Goal: Task Accomplishment & Management: Manage account settings

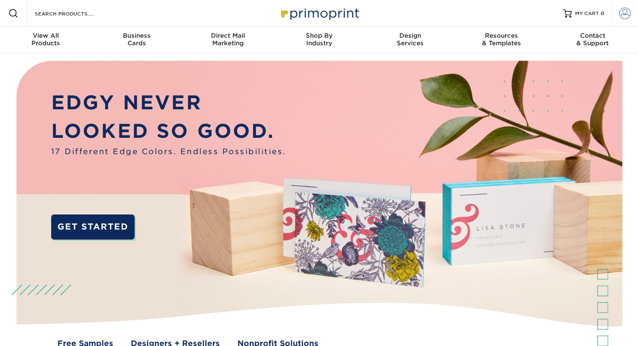
click at [620, 12] on span at bounding box center [625, 14] width 12 height 12
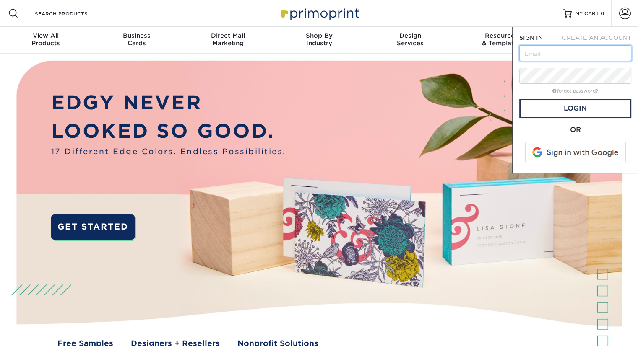
click at [545, 53] on input "text" at bounding box center [575, 53] width 112 height 16
type input "[EMAIL_ADDRESS][DOMAIN_NAME]"
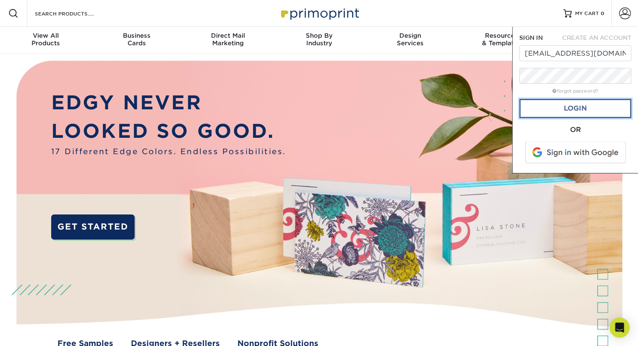
click at [577, 106] on link "Login" at bounding box center [575, 108] width 112 height 19
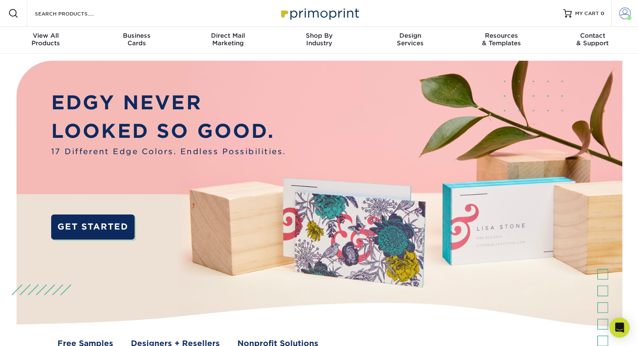
click at [622, 18] on span at bounding box center [625, 14] width 12 height 12
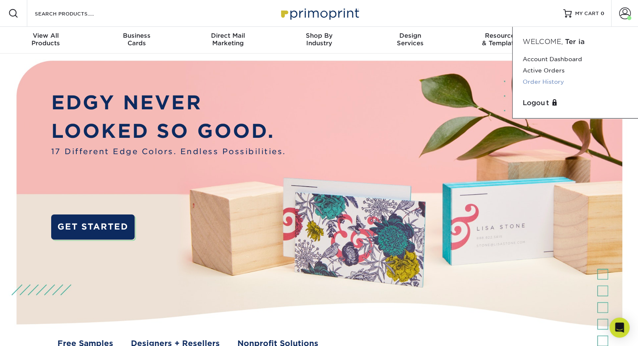
click at [552, 81] on link "Order History" at bounding box center [574, 81] width 105 height 11
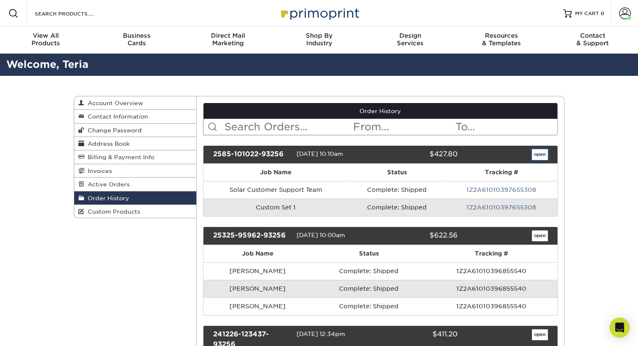
click at [540, 158] on link "open" at bounding box center [539, 154] width 16 height 11
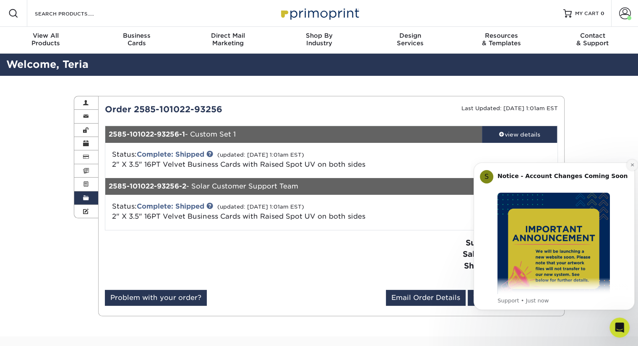
click at [632, 166] on icon "Dismiss notification" at bounding box center [631, 164] width 3 height 3
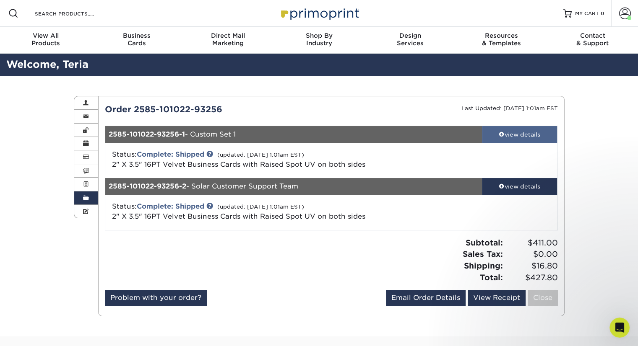
click at [513, 140] on link "view details" at bounding box center [519, 134] width 75 height 17
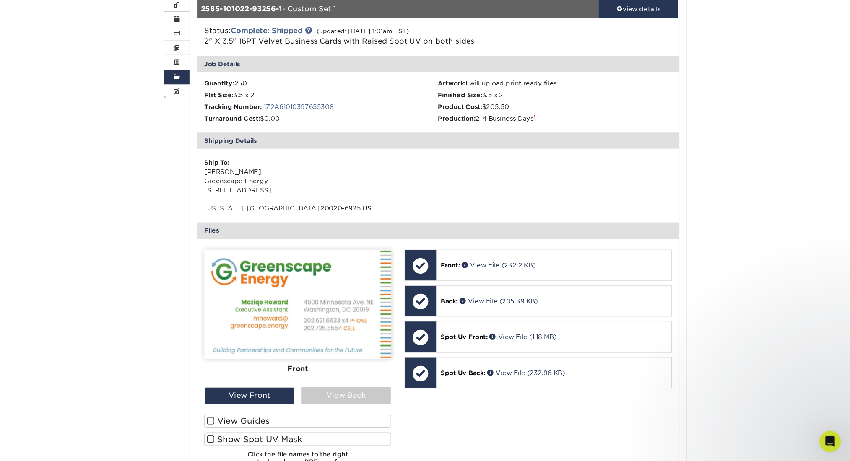
scroll to position [125, 0]
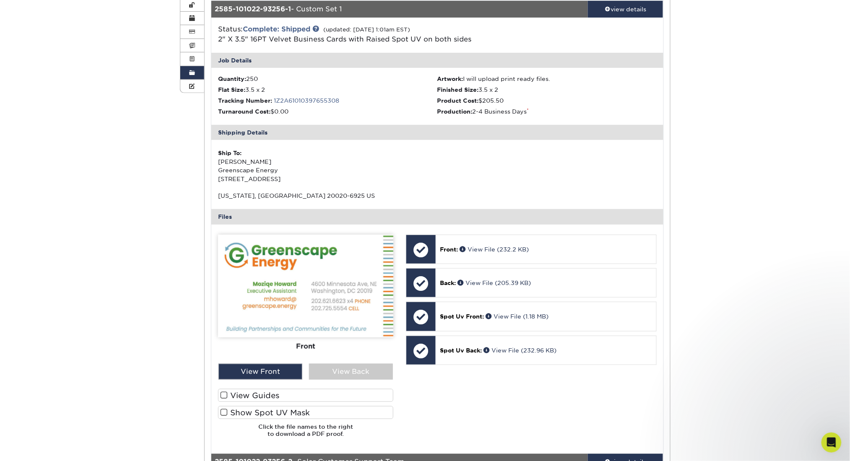
drag, startPoint x: 601, startPoint y: 1, endPoint x: 463, endPoint y: 419, distance: 440.1
click at [463, 346] on div "Front: Click to select or drag and drop the file here. Choose file Front: [PERS…" at bounding box center [530, 339] width 263 height 209
click at [497, 251] on link "View File (232.2 KB)" at bounding box center [493, 249] width 69 height 7
click at [127, 24] on div "Order History Account Overview Contact Information Change Password Address Book…" at bounding box center [425, 282] width 850 height 662
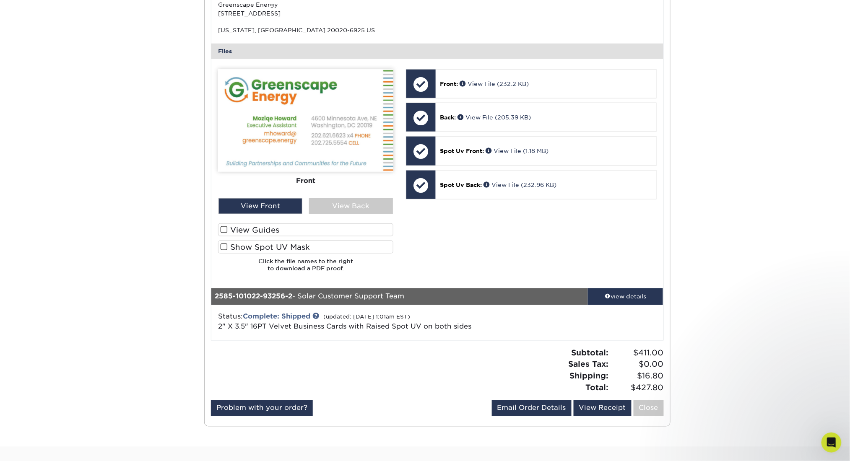
scroll to position [293, 0]
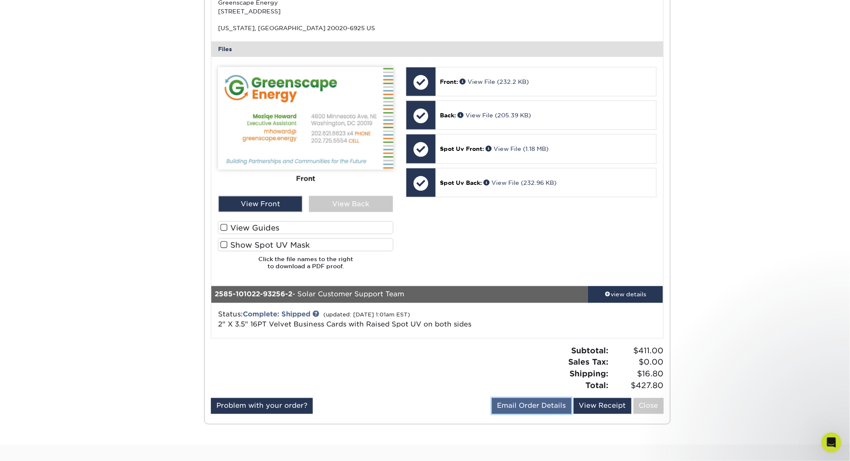
click at [532, 346] on link "Email Order Details" at bounding box center [532, 406] width 80 height 16
click at [558, 346] on button "Send" at bounding box center [559, 406] width 23 height 15
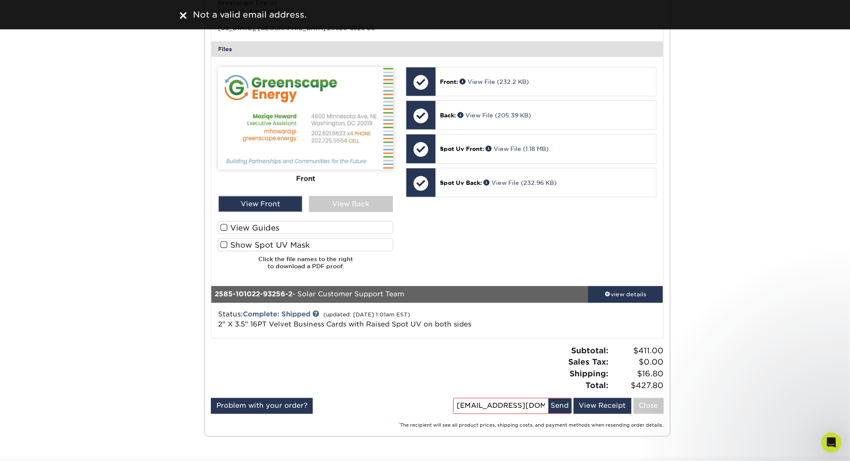
click at [531, 346] on input "[EMAIL_ADDRESS][DOMAIN_NAME]" at bounding box center [501, 406] width 95 height 15
drag, startPoint x: 539, startPoint y: 407, endPoint x: 552, endPoint y: 408, distance: 13.1
click at [552, 346] on div "[EMAIL_ADDRESS][DOMAIN_NAME] Send" at bounding box center [512, 406] width 119 height 16
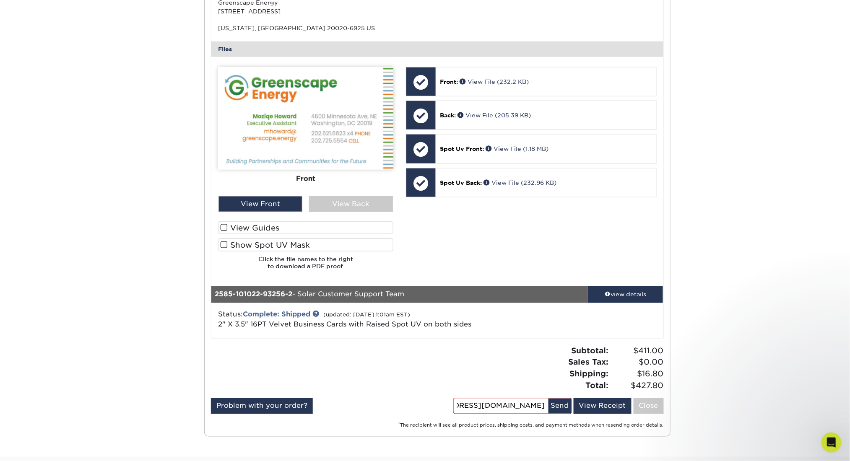
scroll to position [0, 61]
type input "[EMAIL_ADDRESS][DOMAIN_NAME]"
click at [560, 346] on button "Send" at bounding box center [559, 406] width 23 height 15
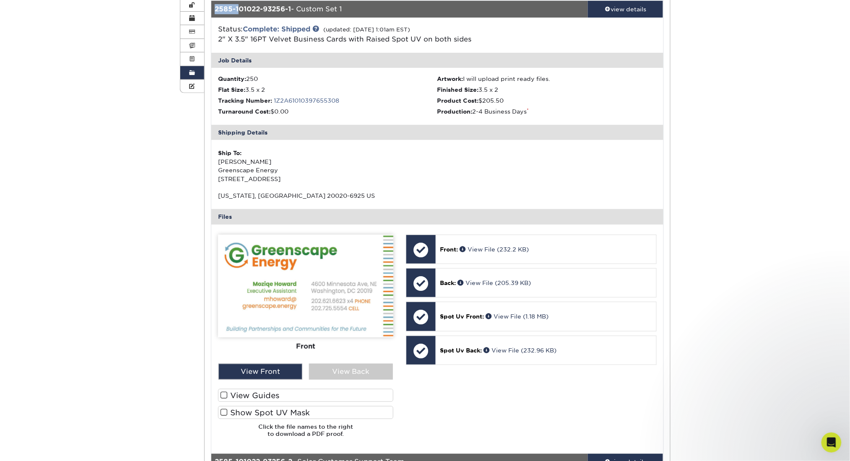
scroll to position [111, 0]
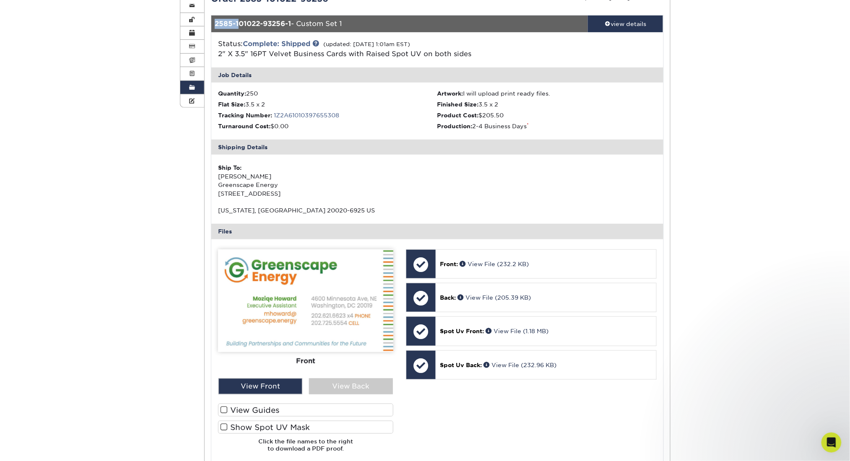
drag, startPoint x: 214, startPoint y: 3, endPoint x: 661, endPoint y: 437, distance: 622.8
click at [637, 346] on div "Current Orders 0 Active 0 Missing Files Pending Proofs $0.00" at bounding box center [437, 295] width 465 height 607
copy div "4354-710322-27572-5 - Loremi Dol 4 sita consect Adipis: Elitsedd: Eiusmod (temp…"
click at [637, 240] on div "Order History Account Overview Contact Information Change Password Address Book…" at bounding box center [425, 296] width 850 height 662
click at [637, 117] on div "Order History Account Overview Contact Information Change Password Address Book…" at bounding box center [425, 296] width 850 height 662
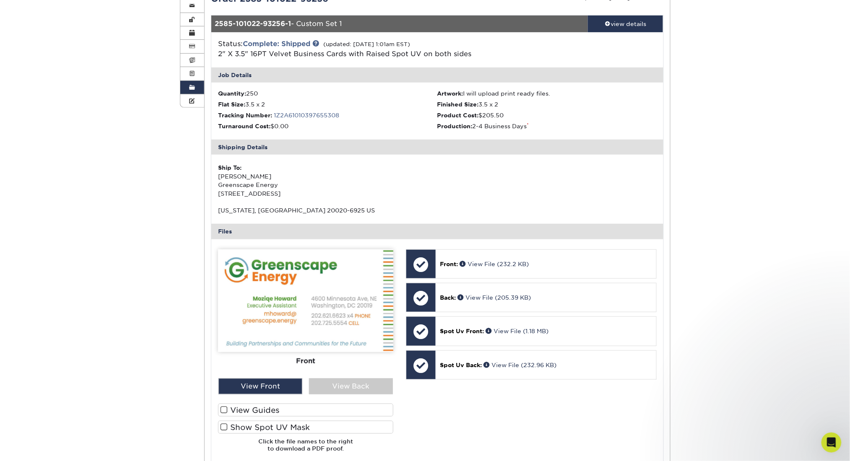
click at [637, 191] on div "Order History Account Overview Contact Information Change Password Address Book…" at bounding box center [425, 296] width 850 height 662
